Goal: Task Accomplishment & Management: Manage account settings

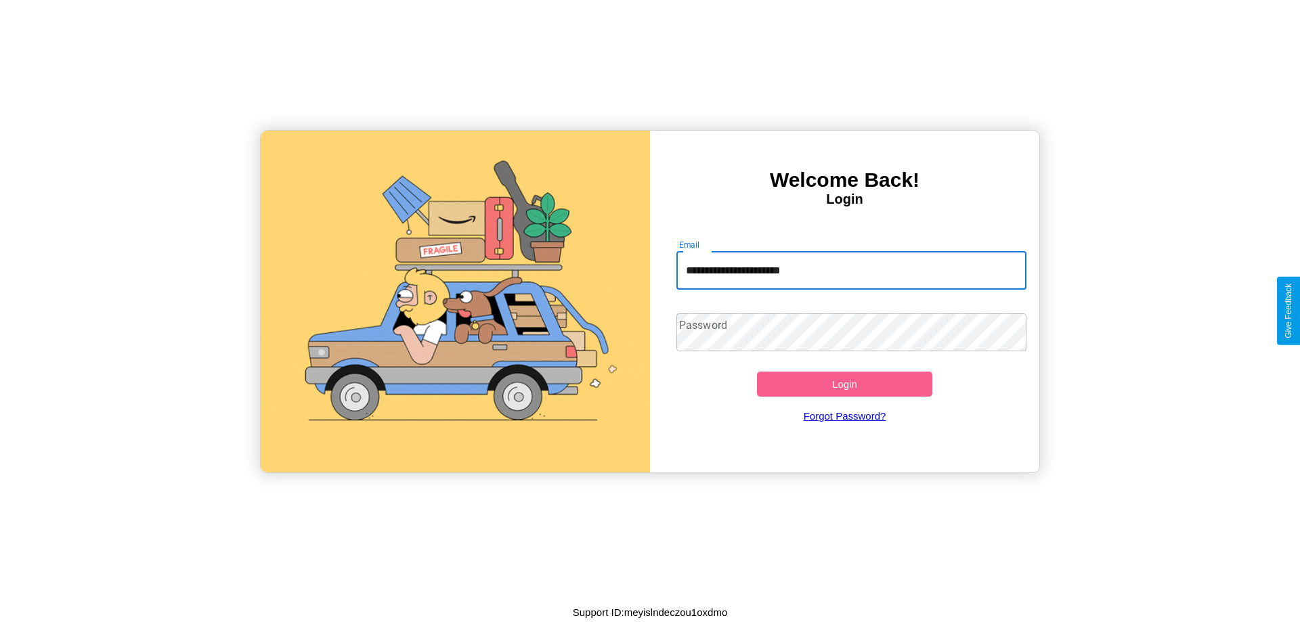
type input "**********"
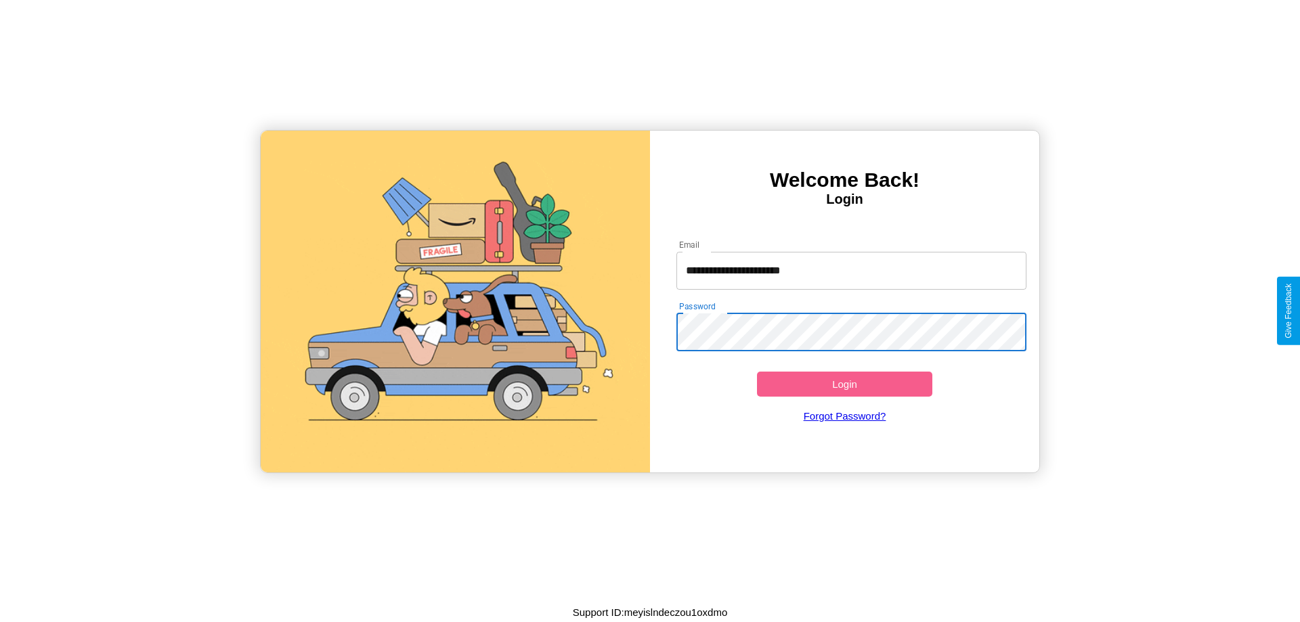
click at [845, 384] on button "Login" at bounding box center [844, 384] width 175 height 25
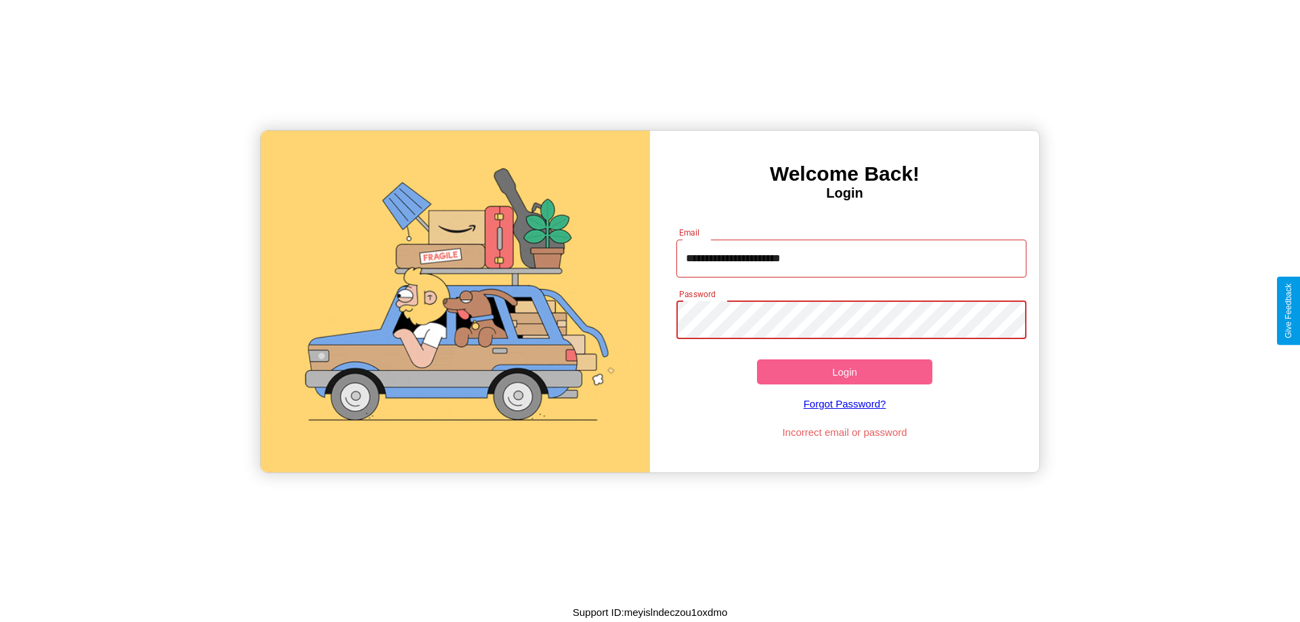
click at [845, 372] on button "Login" at bounding box center [844, 372] width 175 height 25
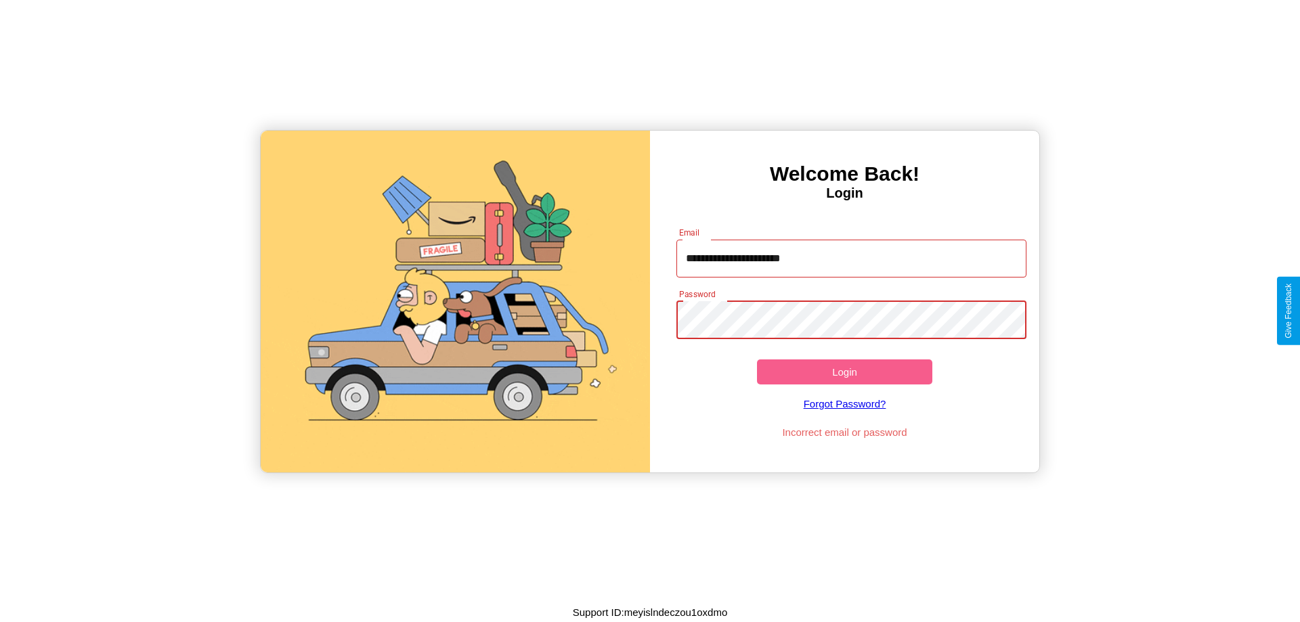
click at [845, 372] on button "Login" at bounding box center [844, 372] width 175 height 25
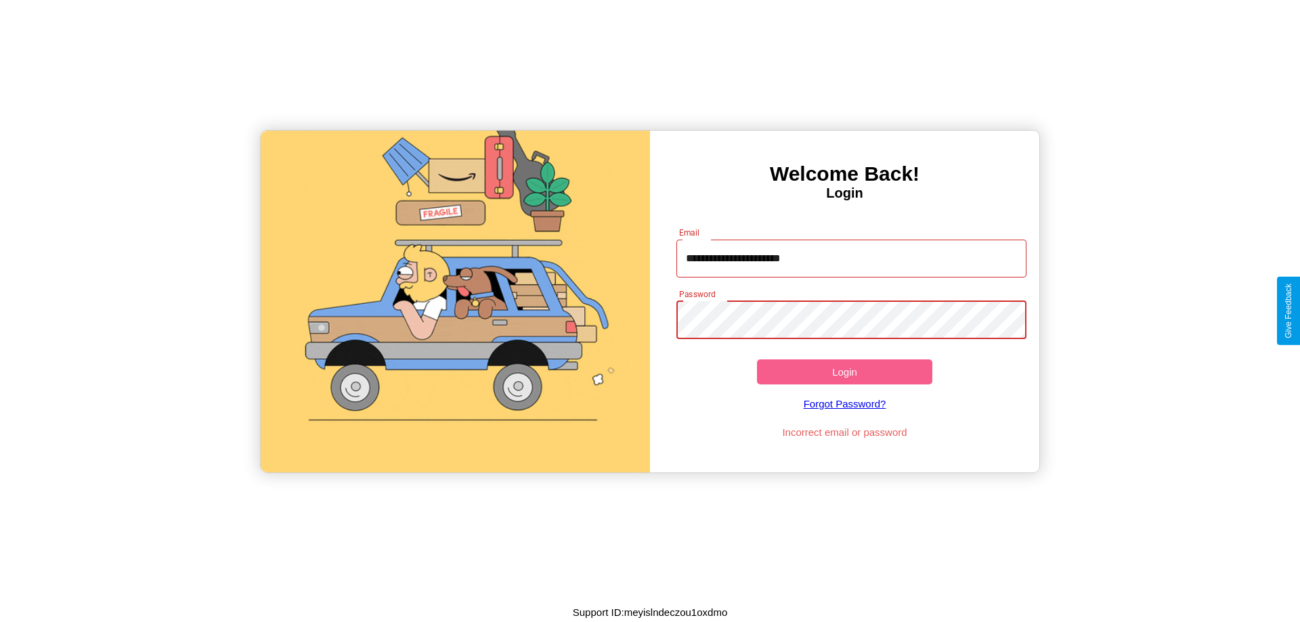
click at [845, 372] on button "Login" at bounding box center [844, 372] width 175 height 25
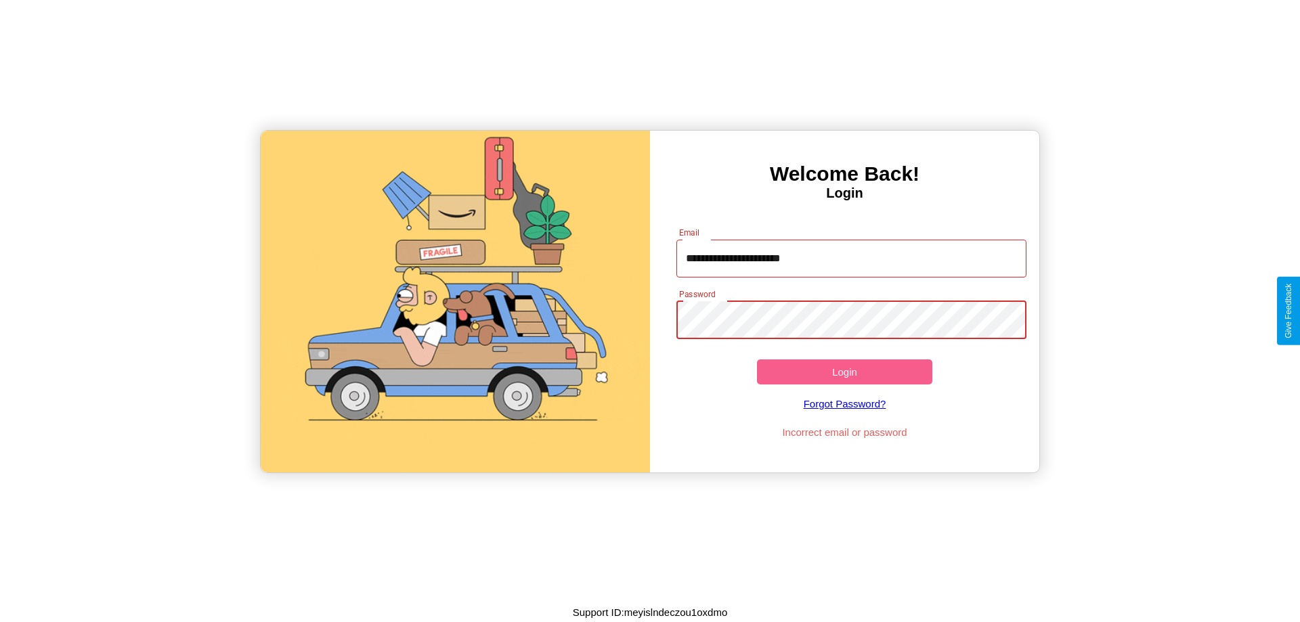
click at [845, 372] on button "Login" at bounding box center [844, 372] width 175 height 25
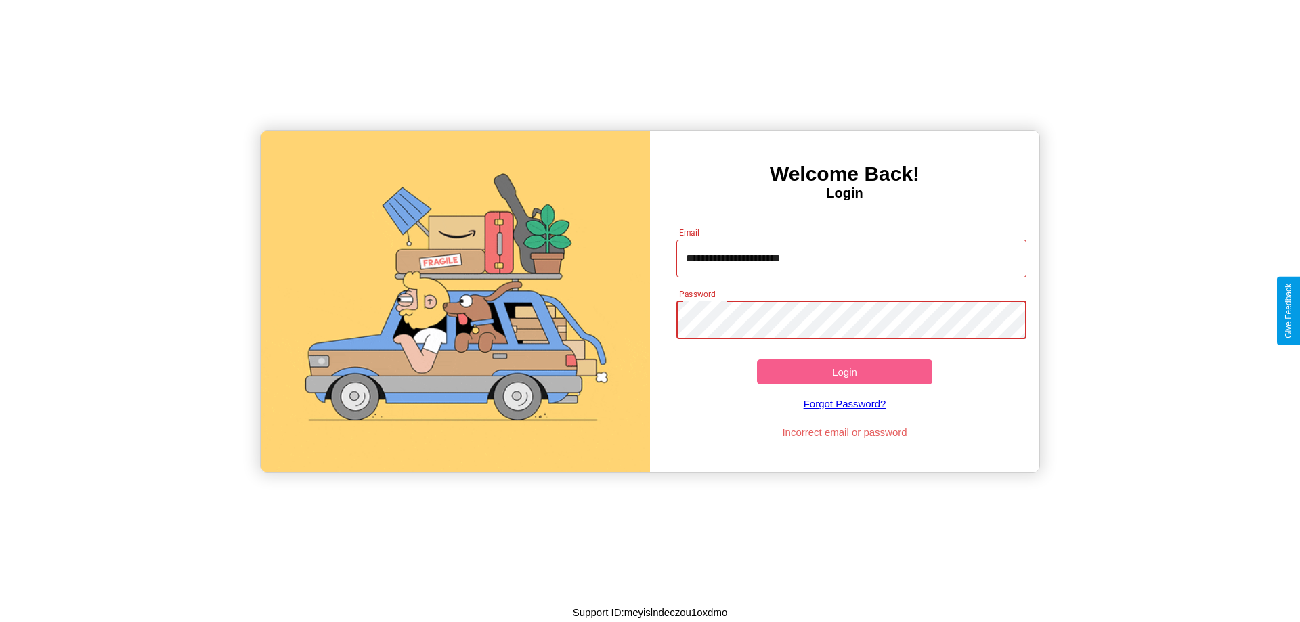
click at [845, 372] on button "Login" at bounding box center [844, 372] width 175 height 25
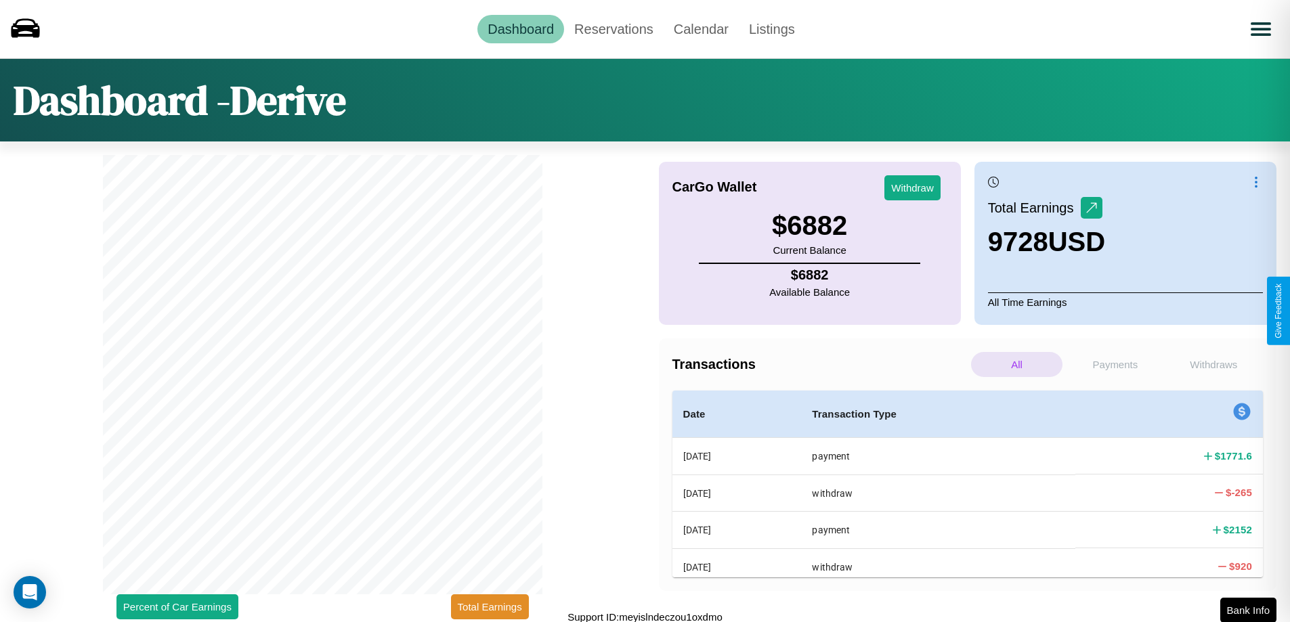
scroll to position [4, 0]
